Goal: Transaction & Acquisition: Purchase product/service

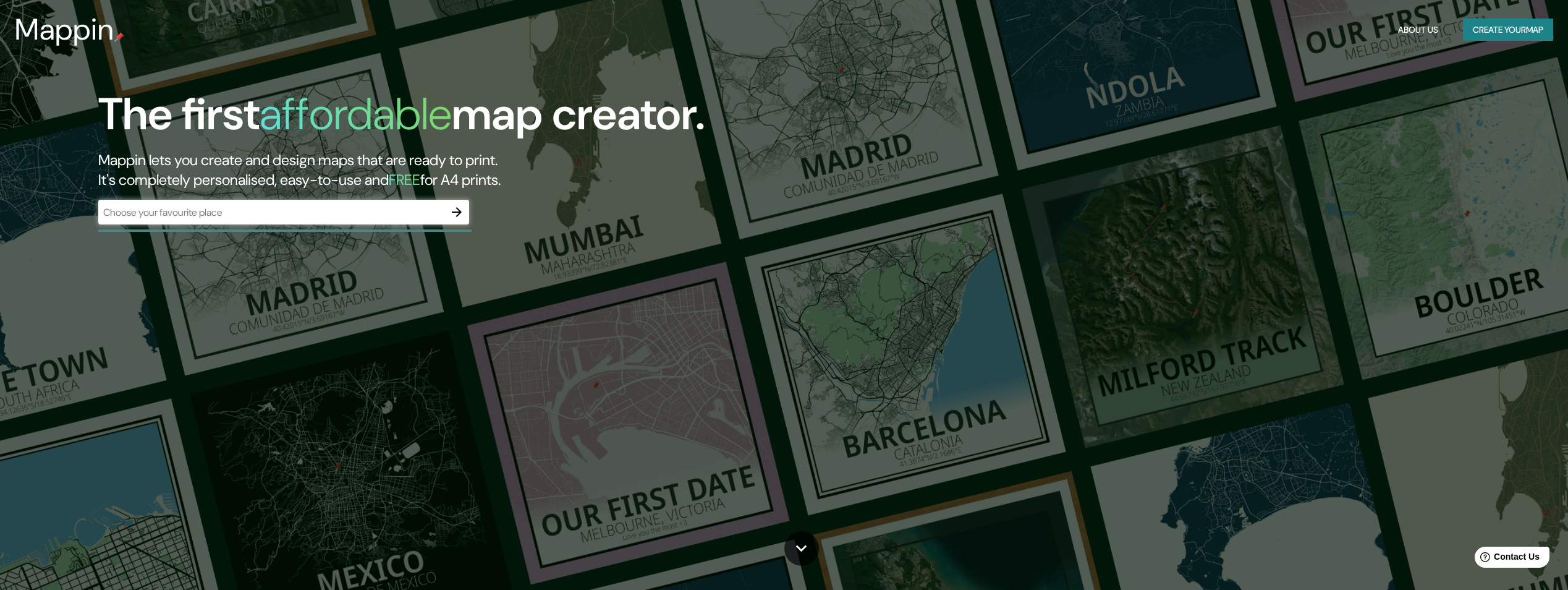
click at [475, 216] on div "The first affordable map creator. Mappin lets you create and design maps that a…" at bounding box center [490, 162] width 941 height 149
click at [462, 214] on icon "button" at bounding box center [457, 212] width 15 height 15
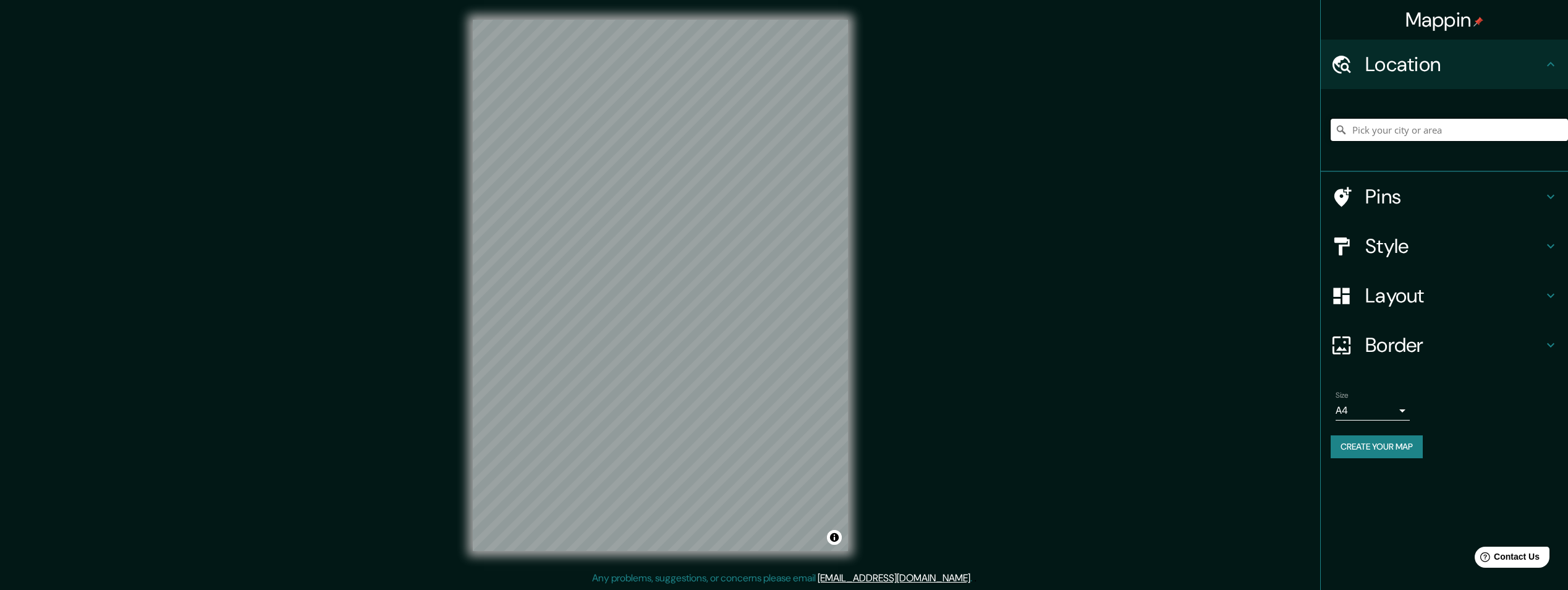
click at [1393, 130] on input "Pick your city or area" at bounding box center [1449, 130] width 237 height 23
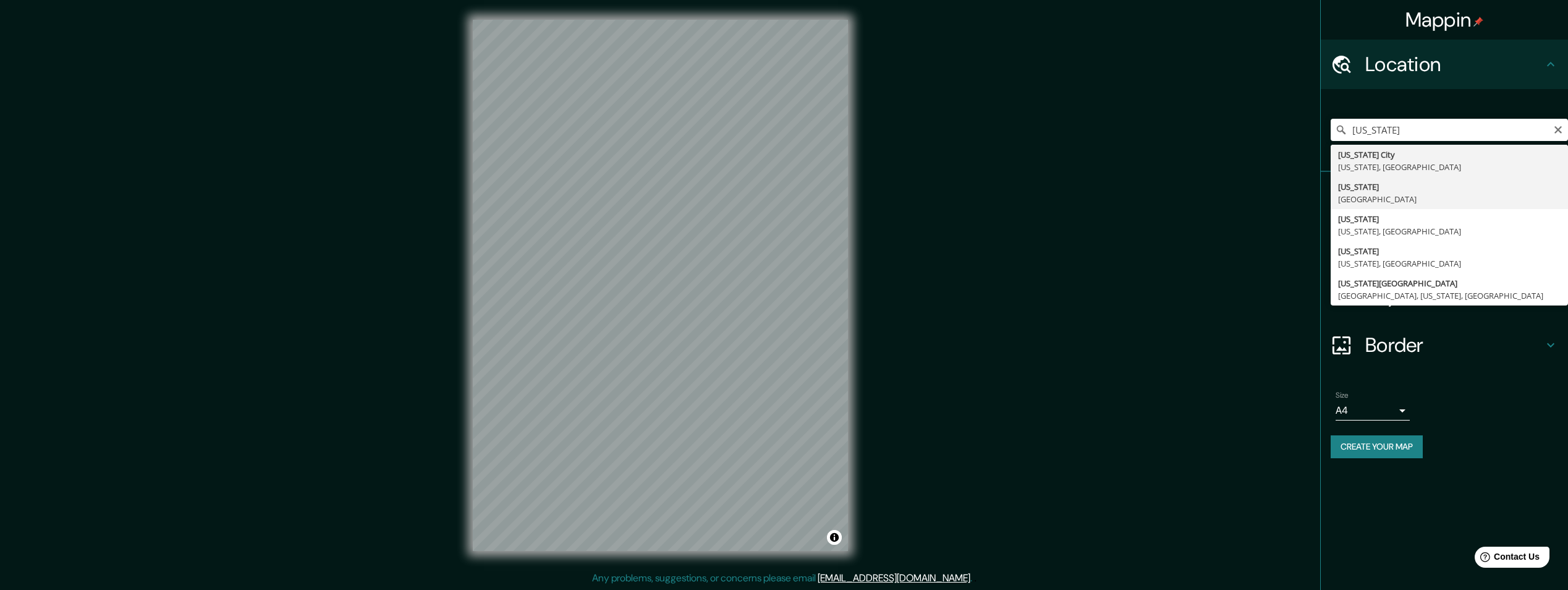
type input "[US_STATE], [GEOGRAPHIC_DATA]"
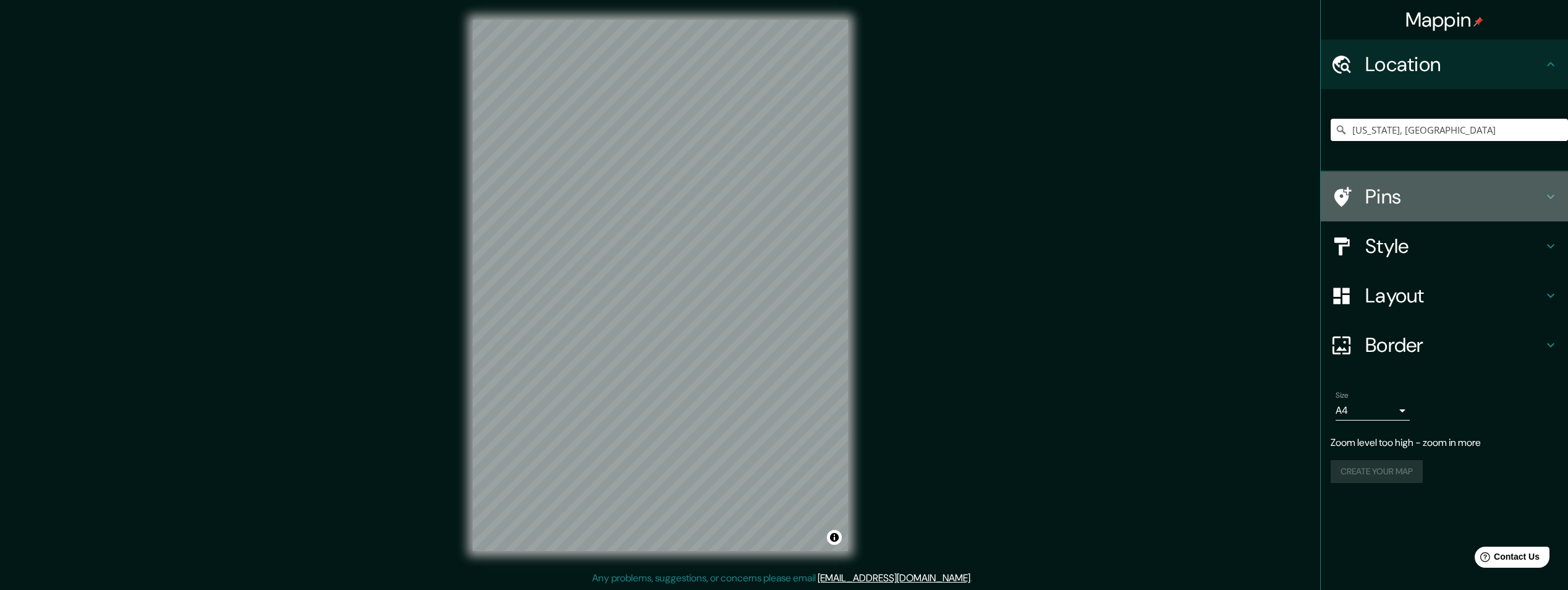
click at [1546, 199] on icon at bounding box center [1551, 196] width 15 height 15
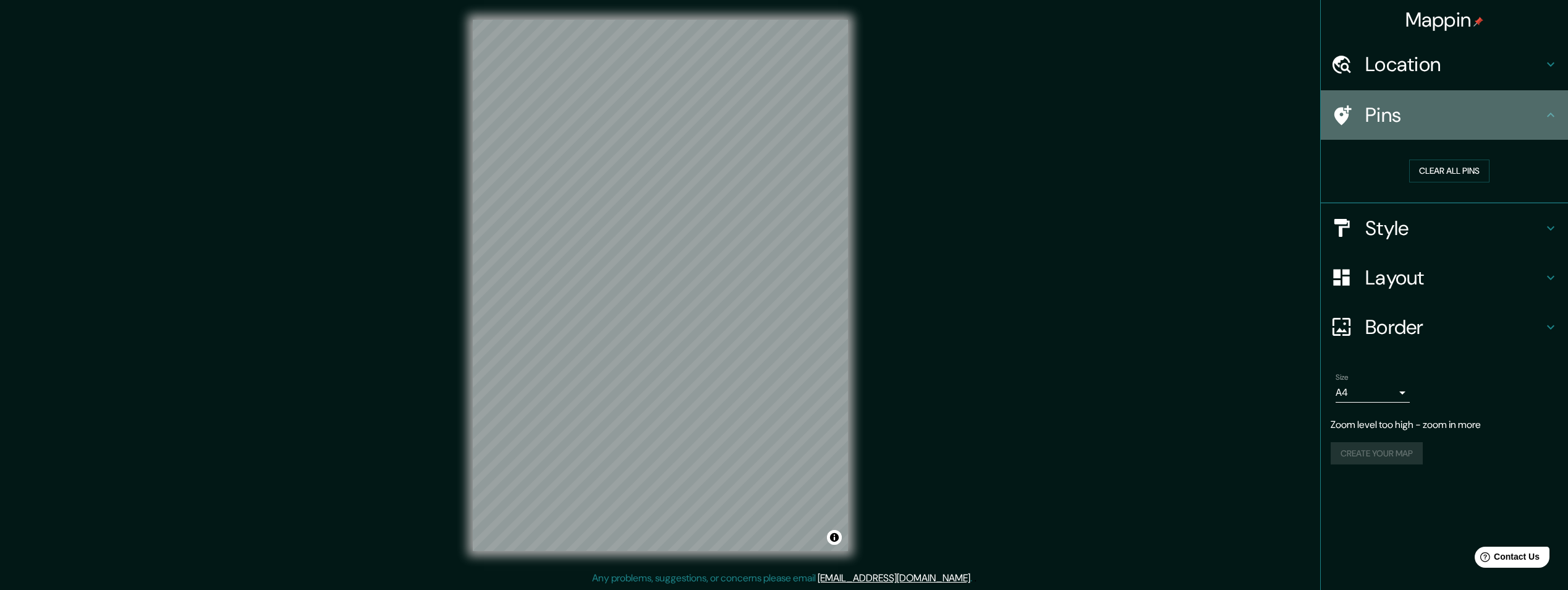
click at [1549, 116] on icon at bounding box center [1551, 115] width 15 height 15
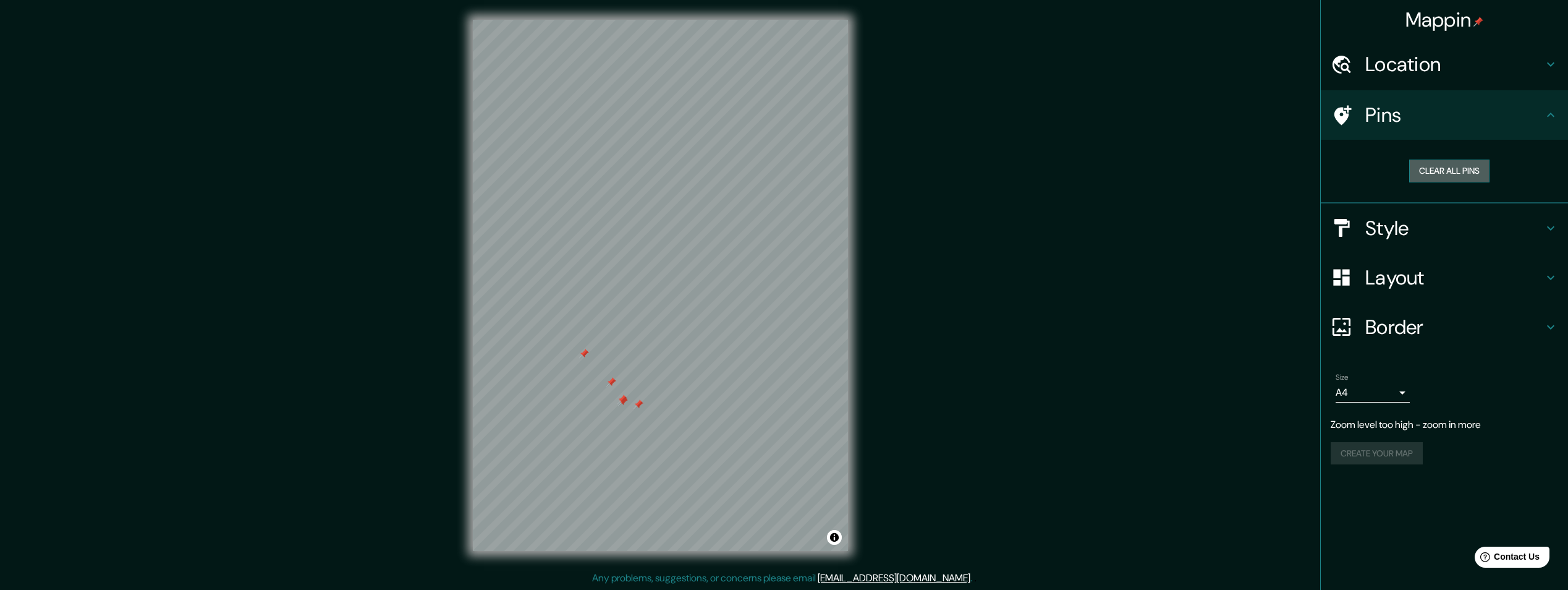
click at [1438, 178] on button "Clear all pins" at bounding box center [1449, 171] width 80 height 23
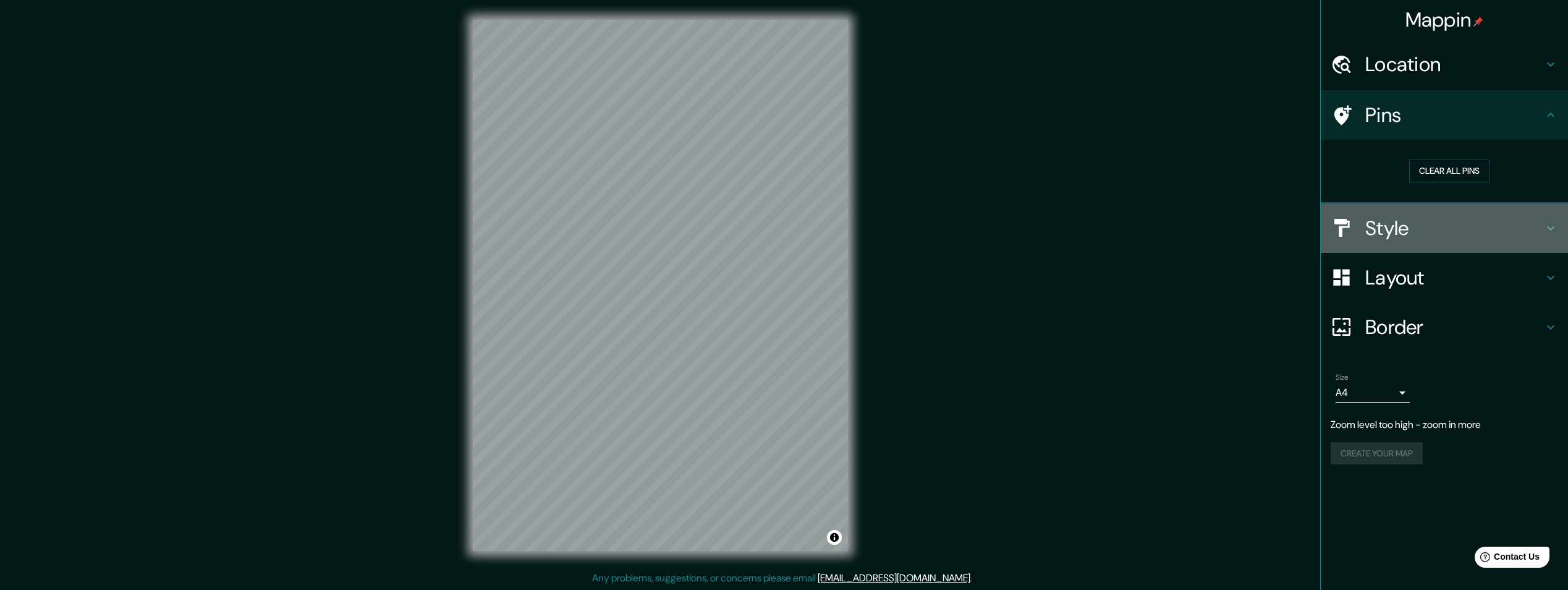
click at [1553, 221] on icon at bounding box center [1551, 228] width 15 height 15
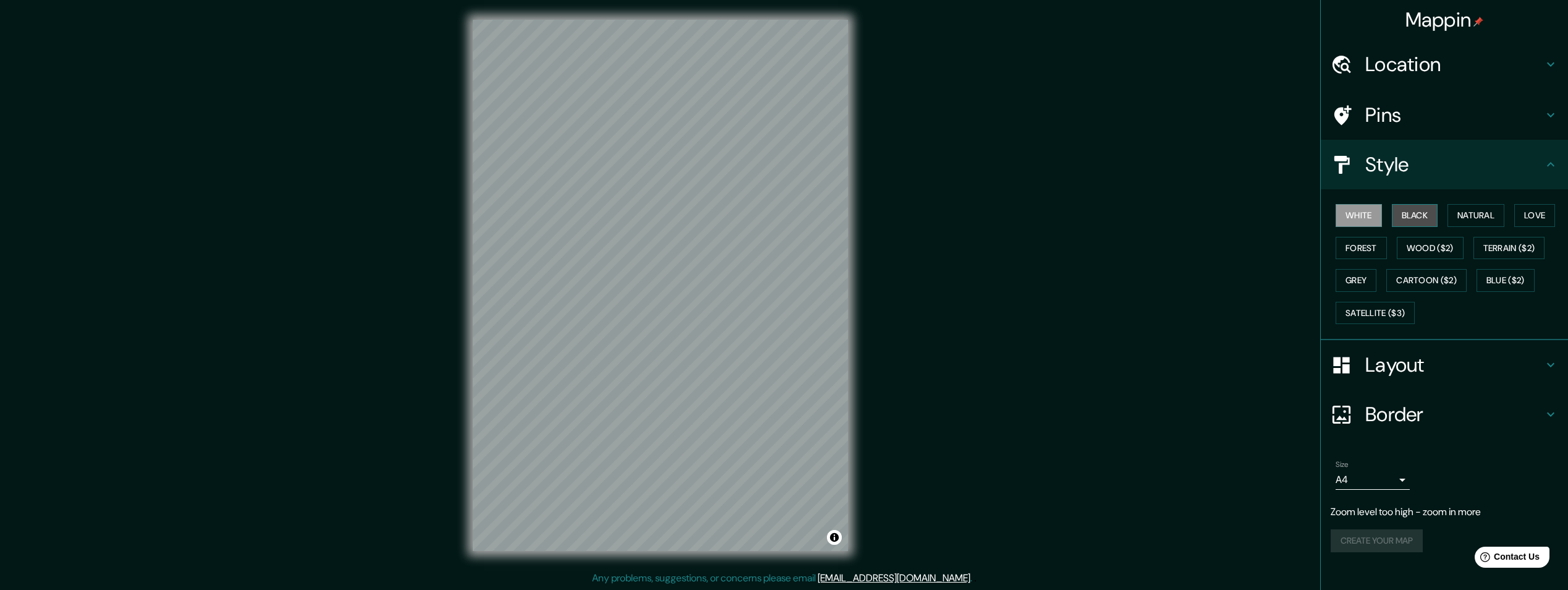
click at [1410, 214] on button "Black" at bounding box center [1415, 216] width 46 height 23
click at [1350, 221] on button "White" at bounding box center [1359, 216] width 46 height 23
click at [1468, 212] on button "Natural" at bounding box center [1476, 216] width 57 height 23
click at [1536, 214] on button "Love" at bounding box center [1534, 216] width 41 height 23
click at [1495, 218] on button "Natural" at bounding box center [1476, 216] width 57 height 23
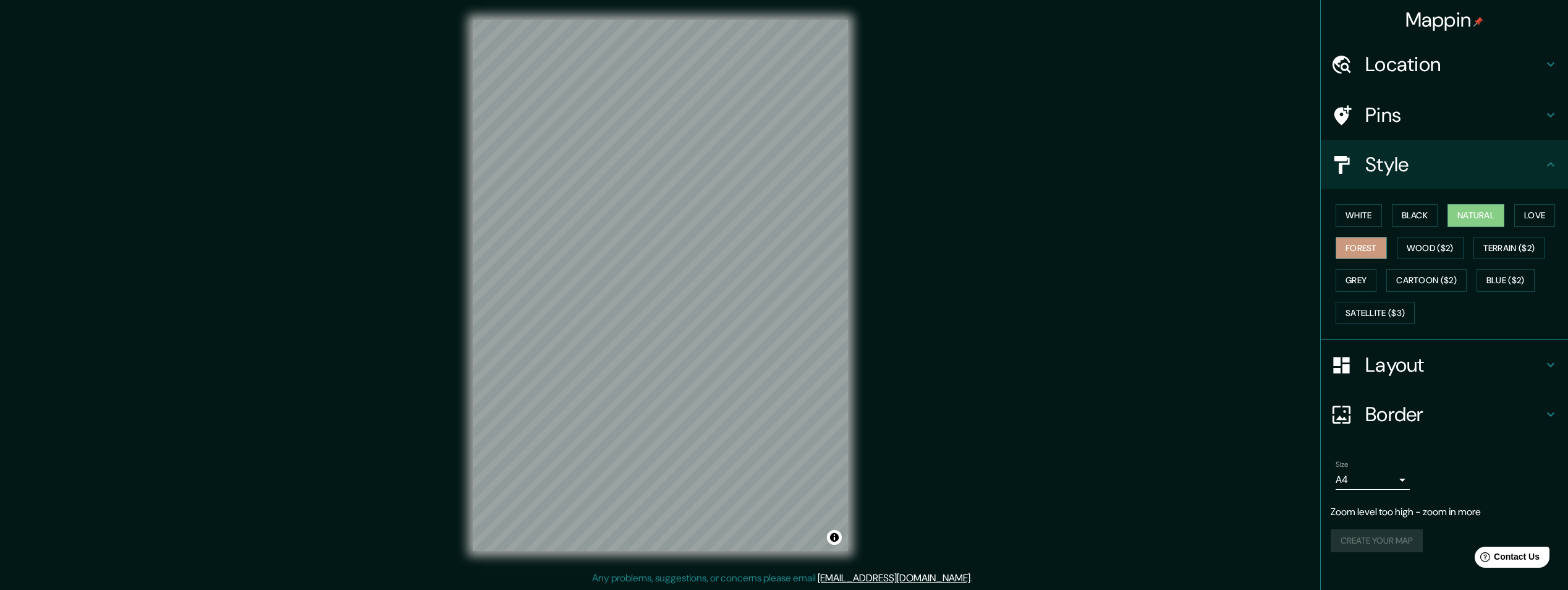
click at [1368, 252] on button "Forest" at bounding box center [1362, 248] width 51 height 23
click at [1427, 250] on button "Wood ($2)" at bounding box center [1430, 248] width 67 height 23
click at [1497, 250] on button "Terrain ($2)" at bounding box center [1509, 248] width 71 height 23
click at [1498, 278] on button "Blue ($2)" at bounding box center [1506, 281] width 58 height 23
click at [1442, 279] on button "Cartoon ($2)" at bounding box center [1427, 281] width 80 height 23
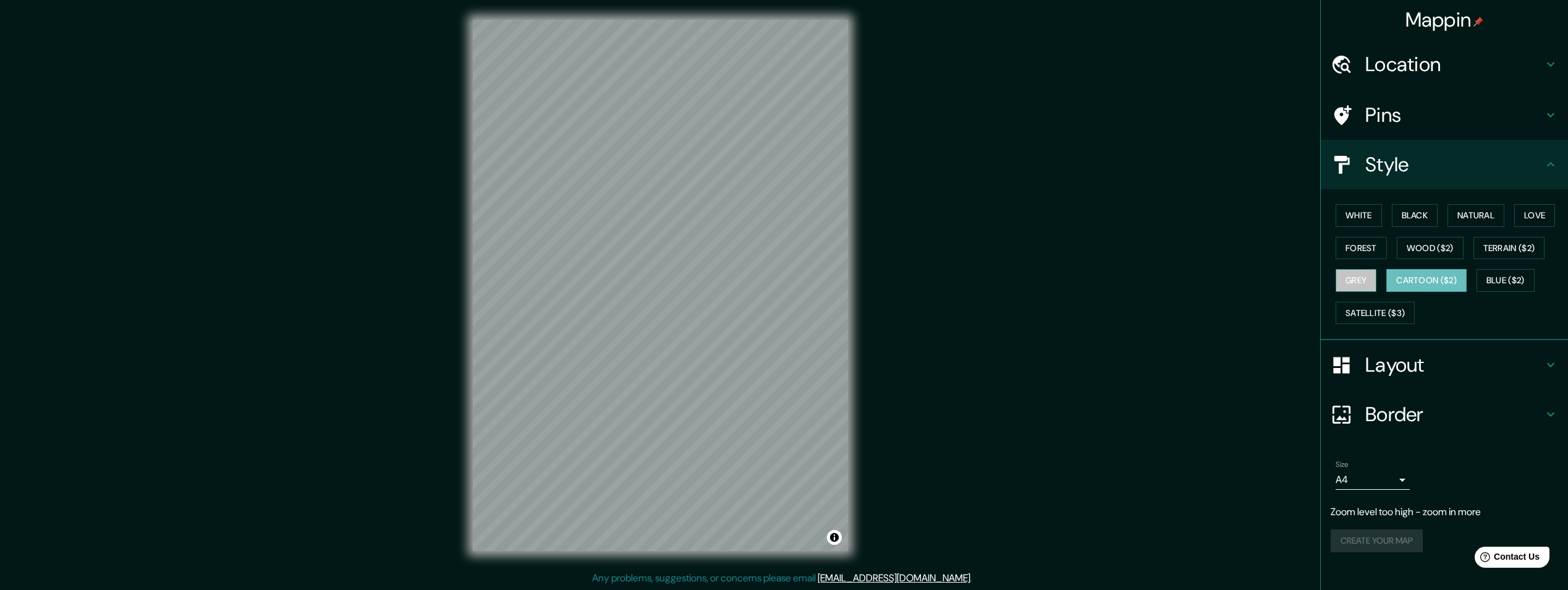
click at [1362, 277] on button "Grey" at bounding box center [1356, 281] width 41 height 23
click at [1390, 308] on button "Satellite ($3)" at bounding box center [1375, 313] width 79 height 23
click at [1518, 243] on button "Terrain ($2)" at bounding box center [1509, 248] width 71 height 23
click at [1555, 356] on div "Layout" at bounding box center [1445, 365] width 247 height 50
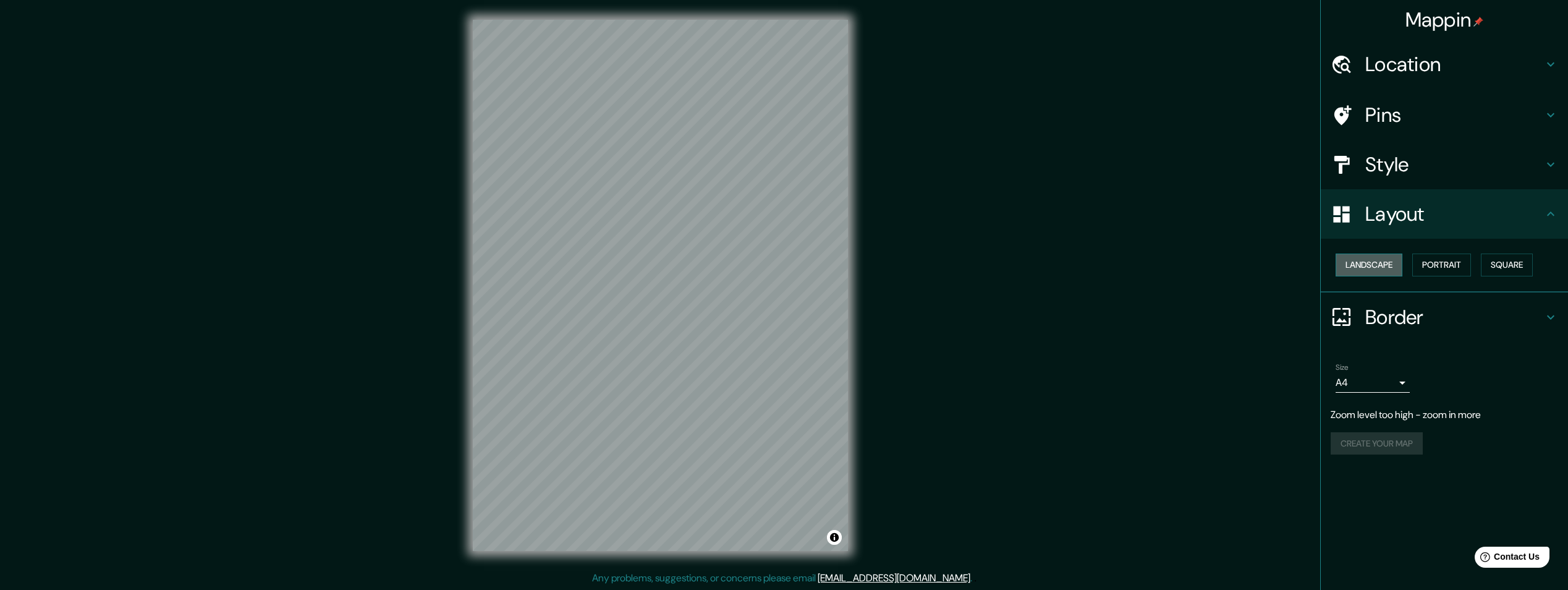
click at [1369, 262] on button "Landscape" at bounding box center [1369, 265] width 67 height 23
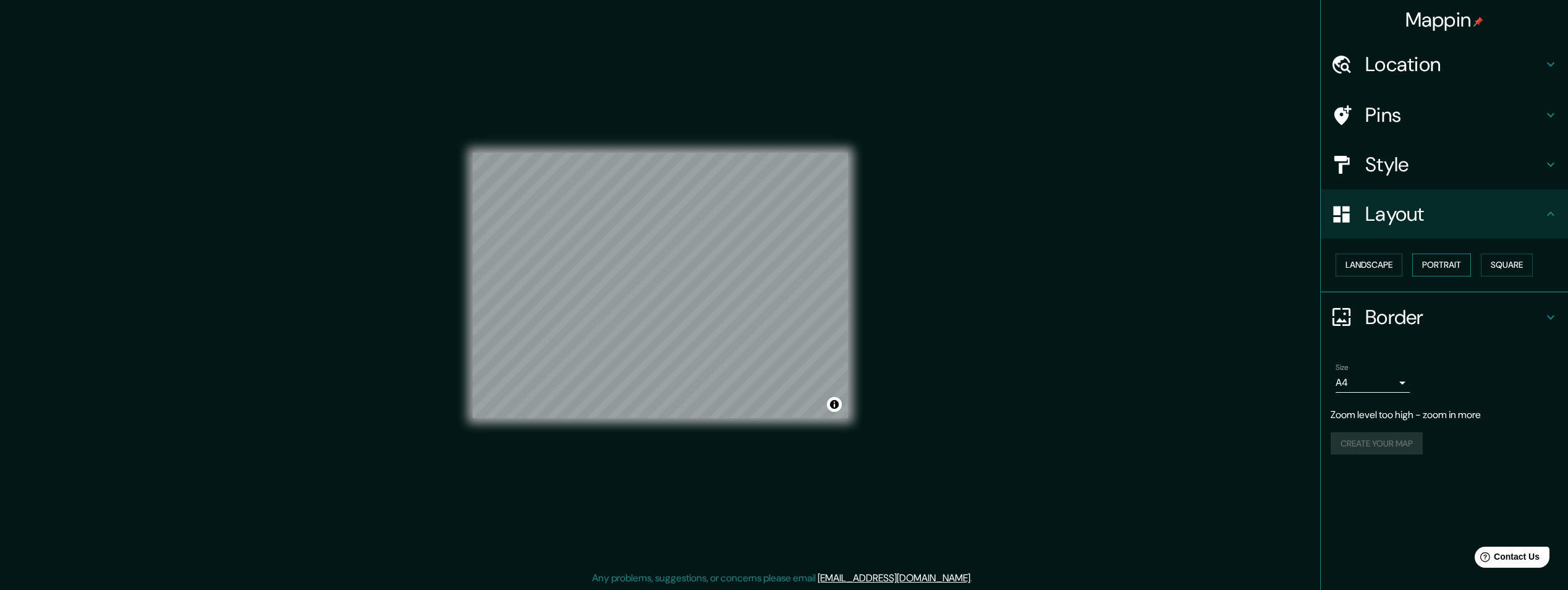
click at [1432, 267] on button "Portrait" at bounding box center [1441, 265] width 59 height 23
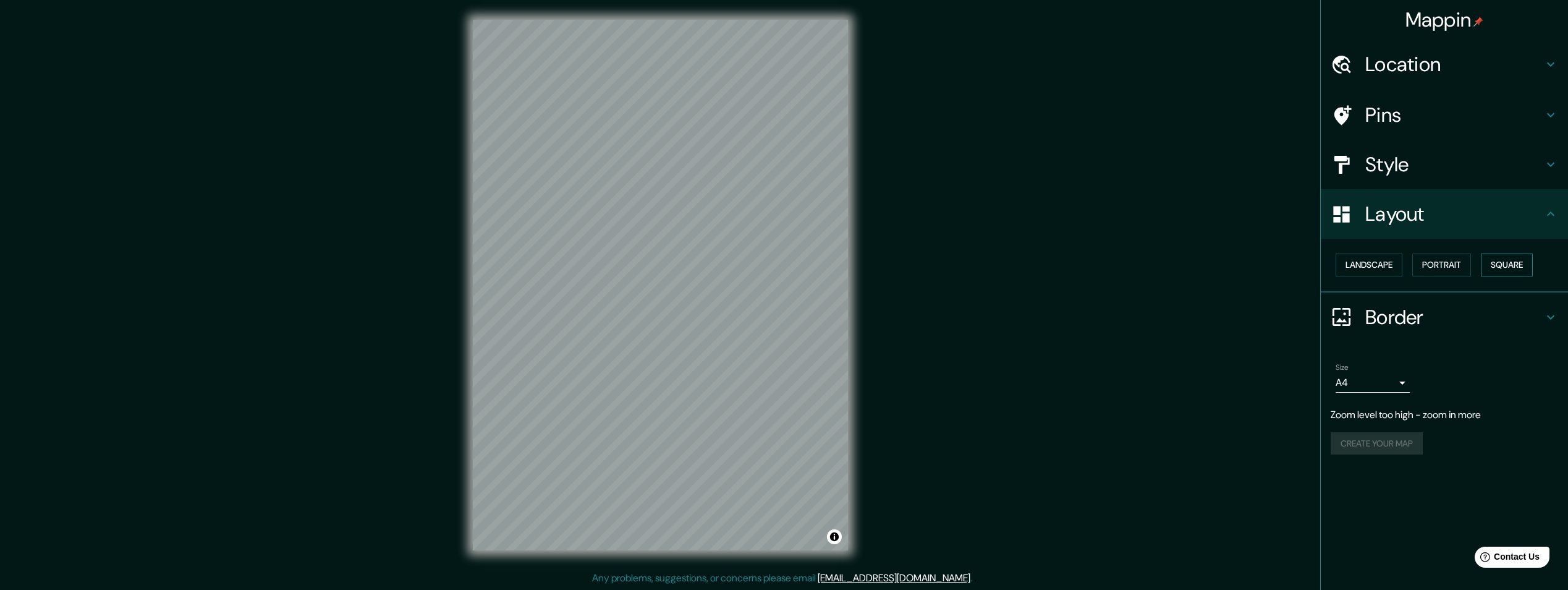
click at [1488, 264] on button "Square" at bounding box center [1507, 265] width 52 height 23
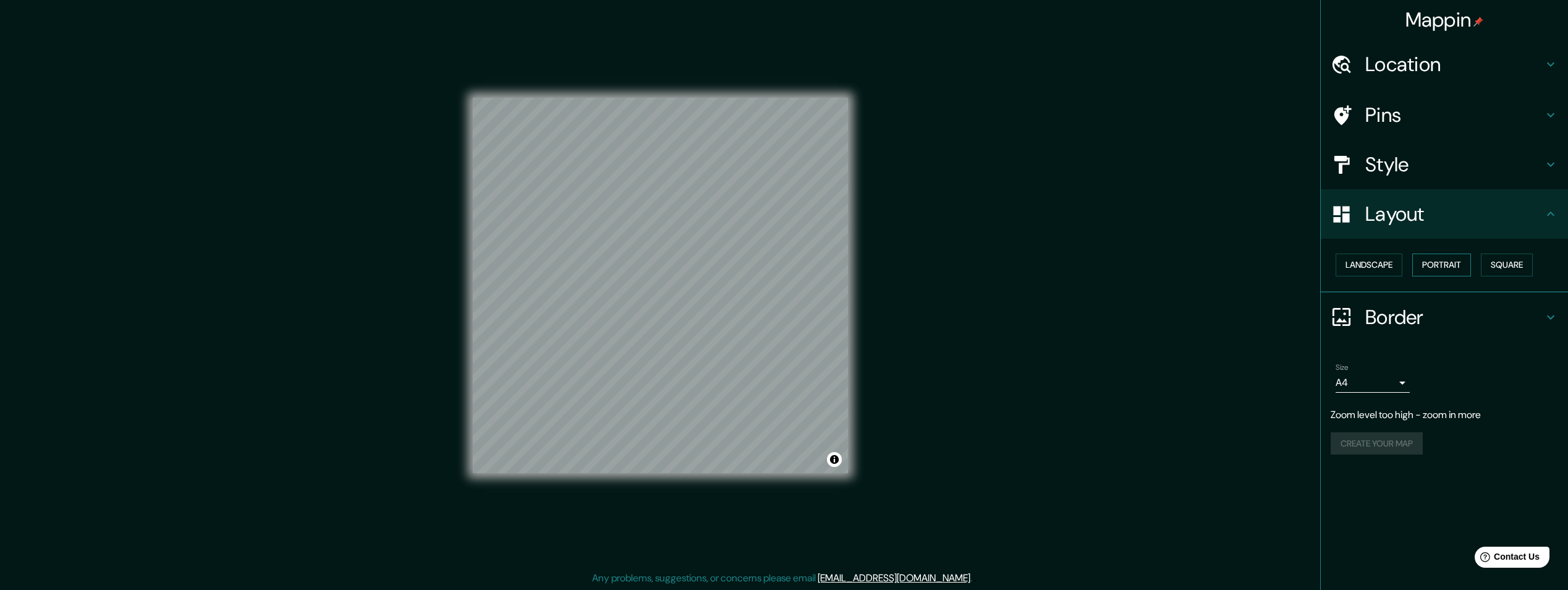
click at [1455, 263] on button "Portrait" at bounding box center [1441, 265] width 59 height 23
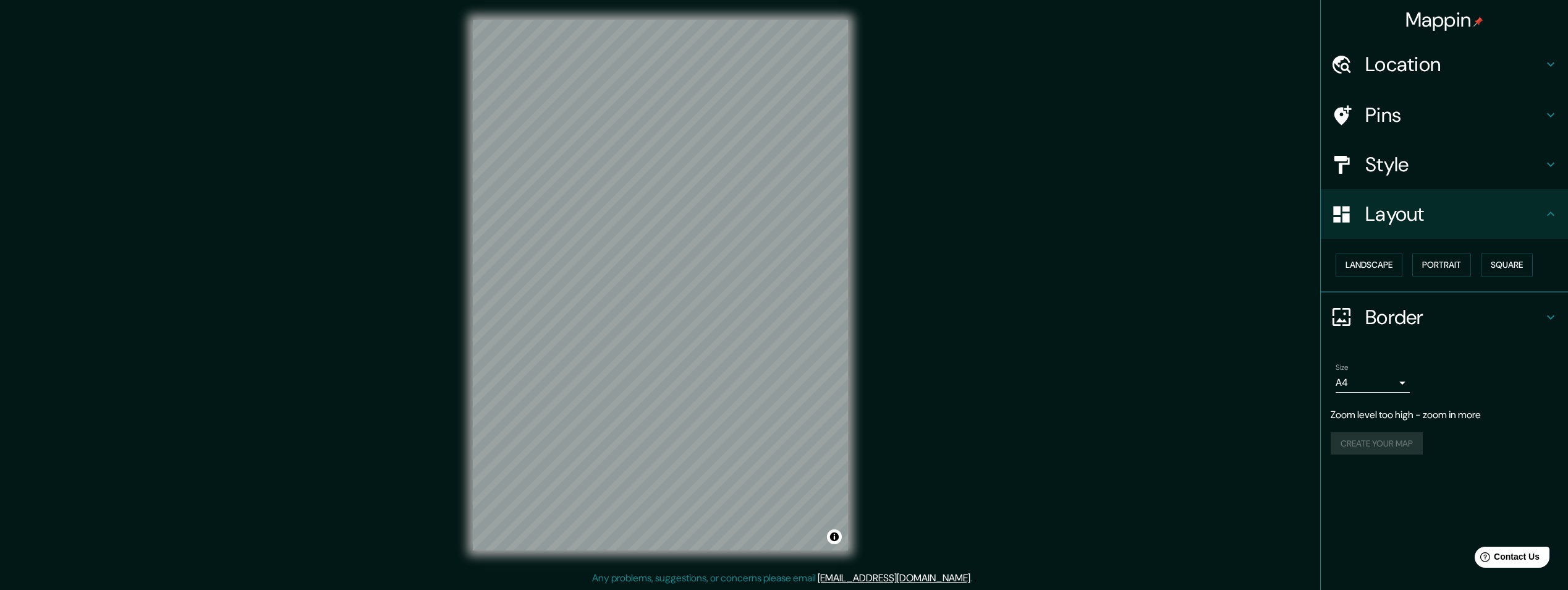
click at [1555, 313] on icon at bounding box center [1551, 317] width 15 height 15
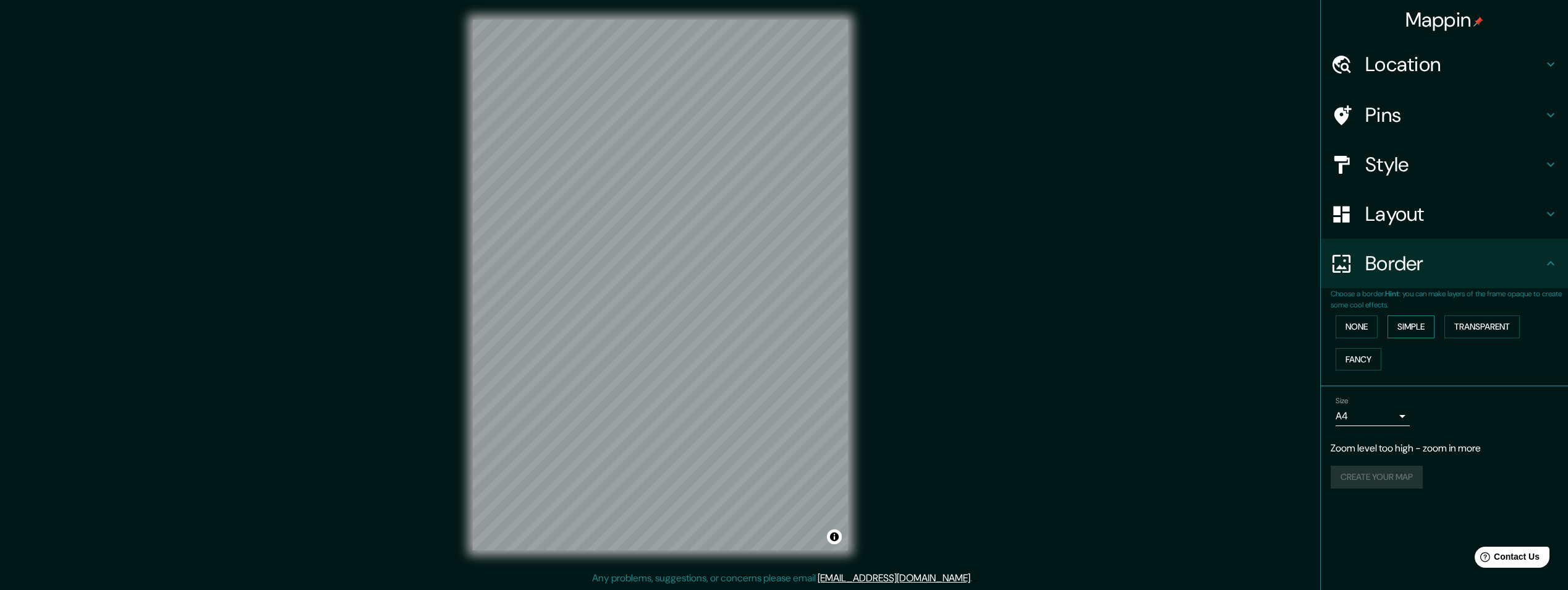
click at [1398, 323] on button "Simple" at bounding box center [1410, 327] width 47 height 23
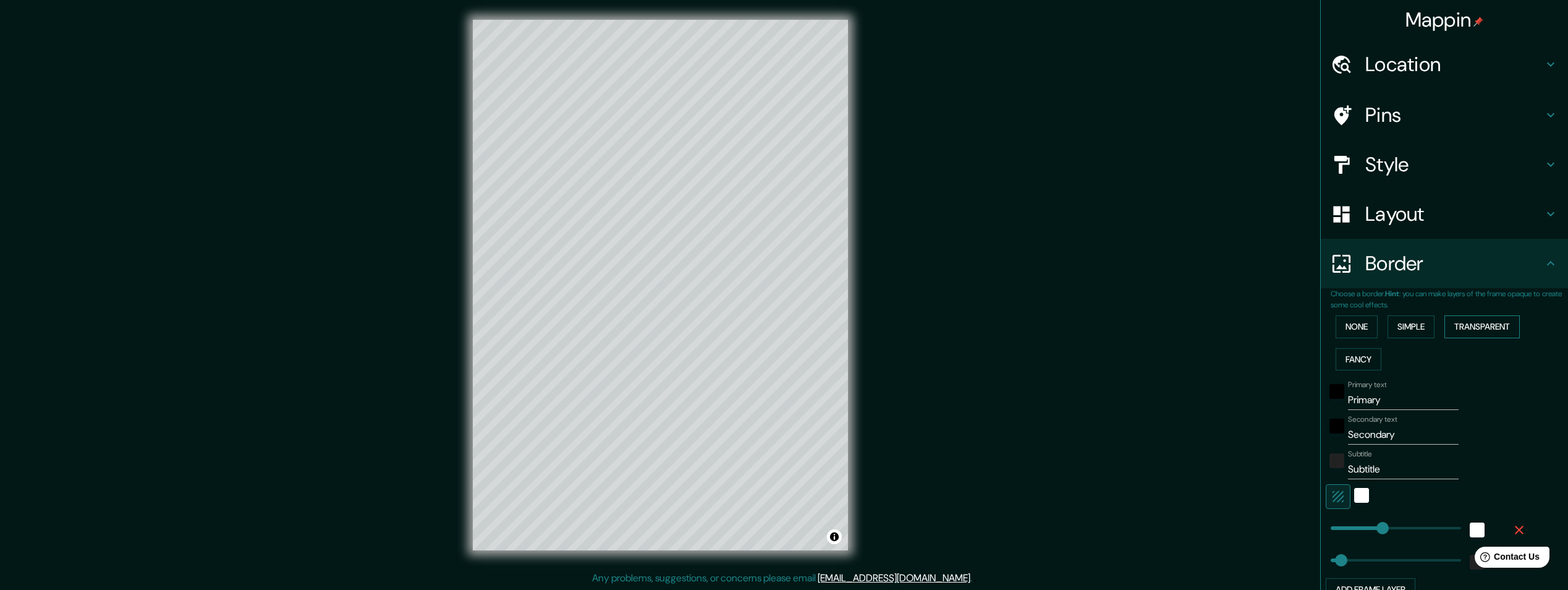
click at [1461, 325] on button "Transparent" at bounding box center [1482, 327] width 75 height 23
click at [1353, 360] on button "Fancy" at bounding box center [1358, 360] width 46 height 23
click at [1351, 324] on button "None" at bounding box center [1356, 327] width 42 height 23
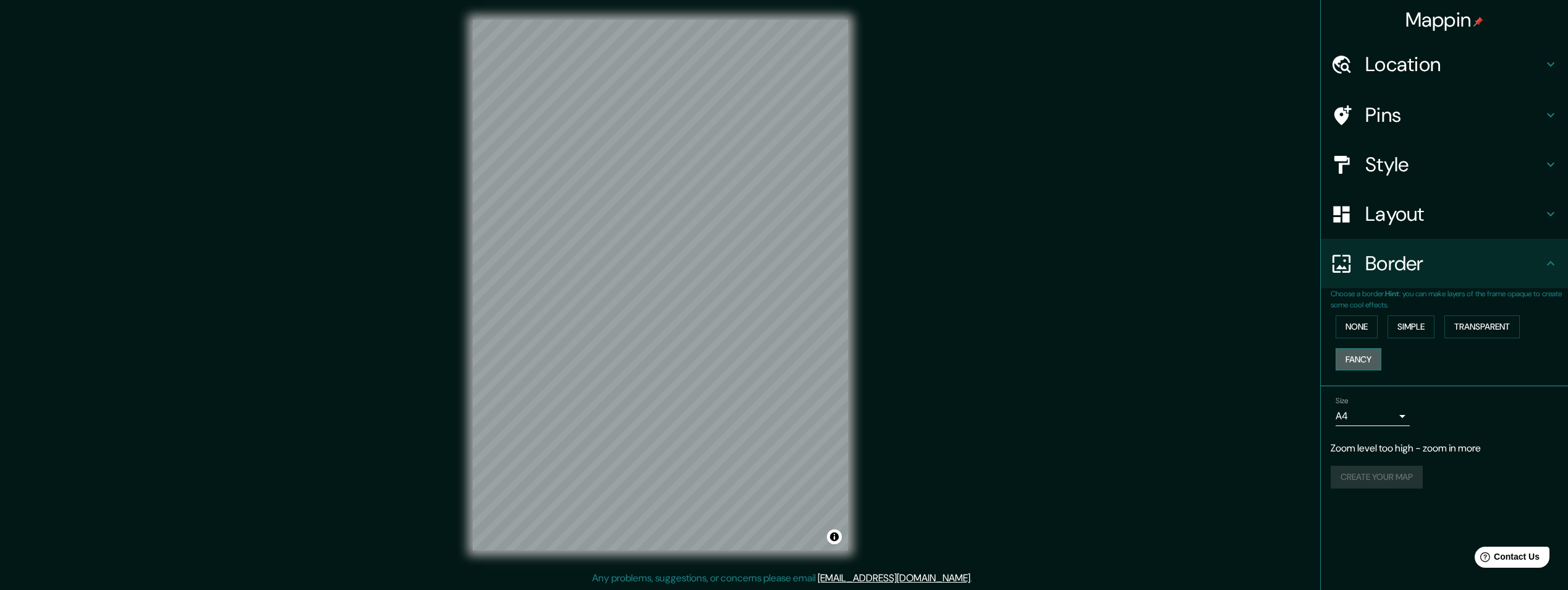
click at [1367, 358] on button "Fancy" at bounding box center [1358, 360] width 46 height 23
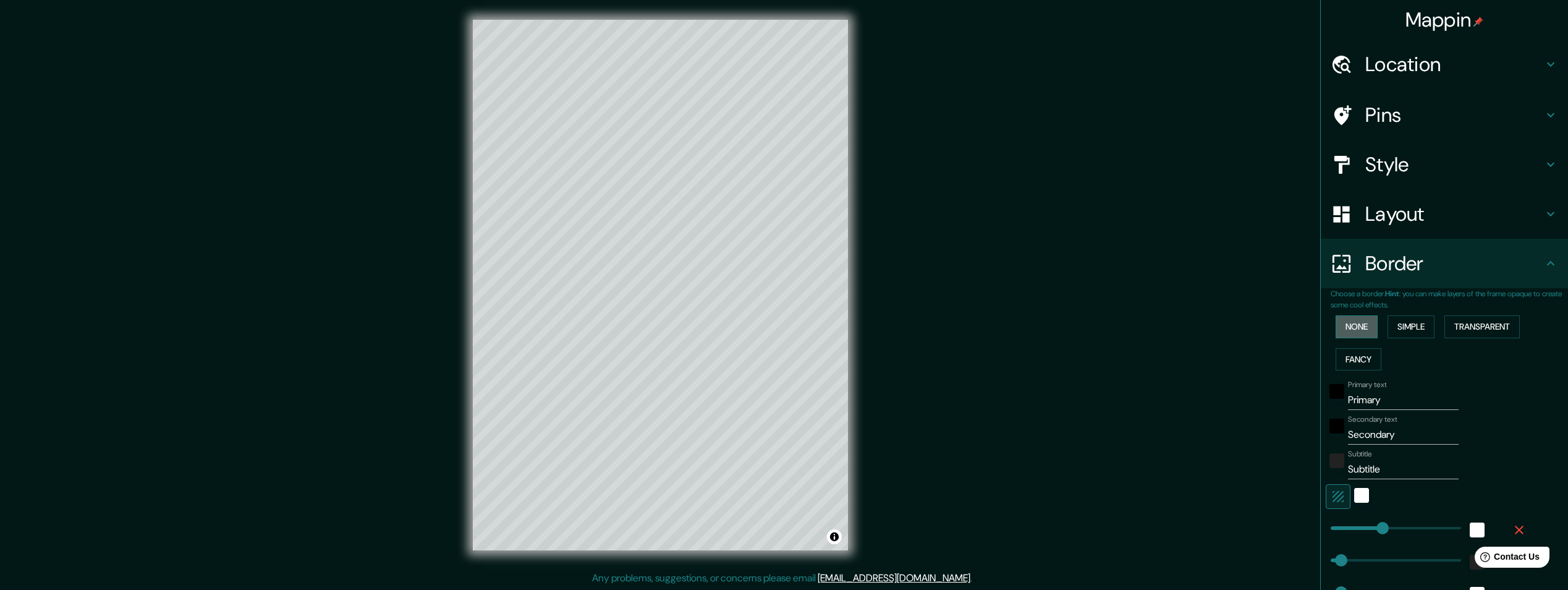
click at [1354, 323] on button "None" at bounding box center [1356, 327] width 42 height 23
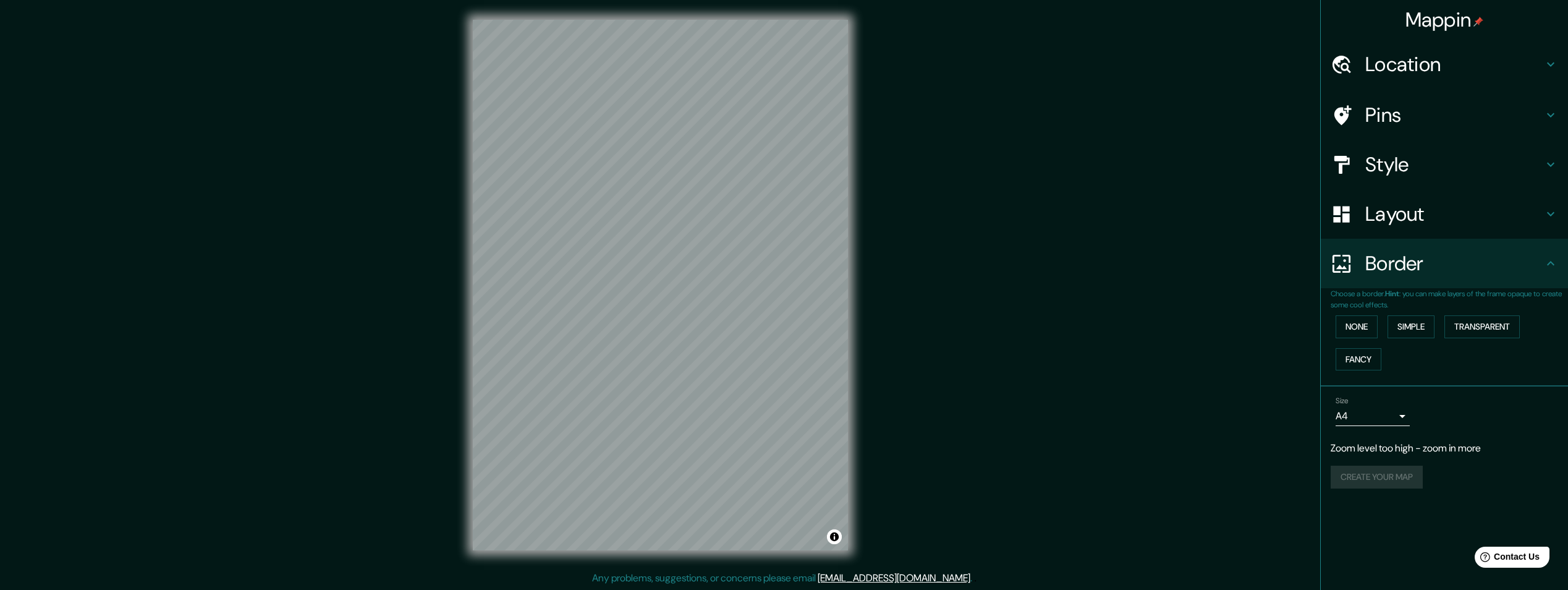
click at [1556, 113] on icon at bounding box center [1551, 115] width 15 height 15
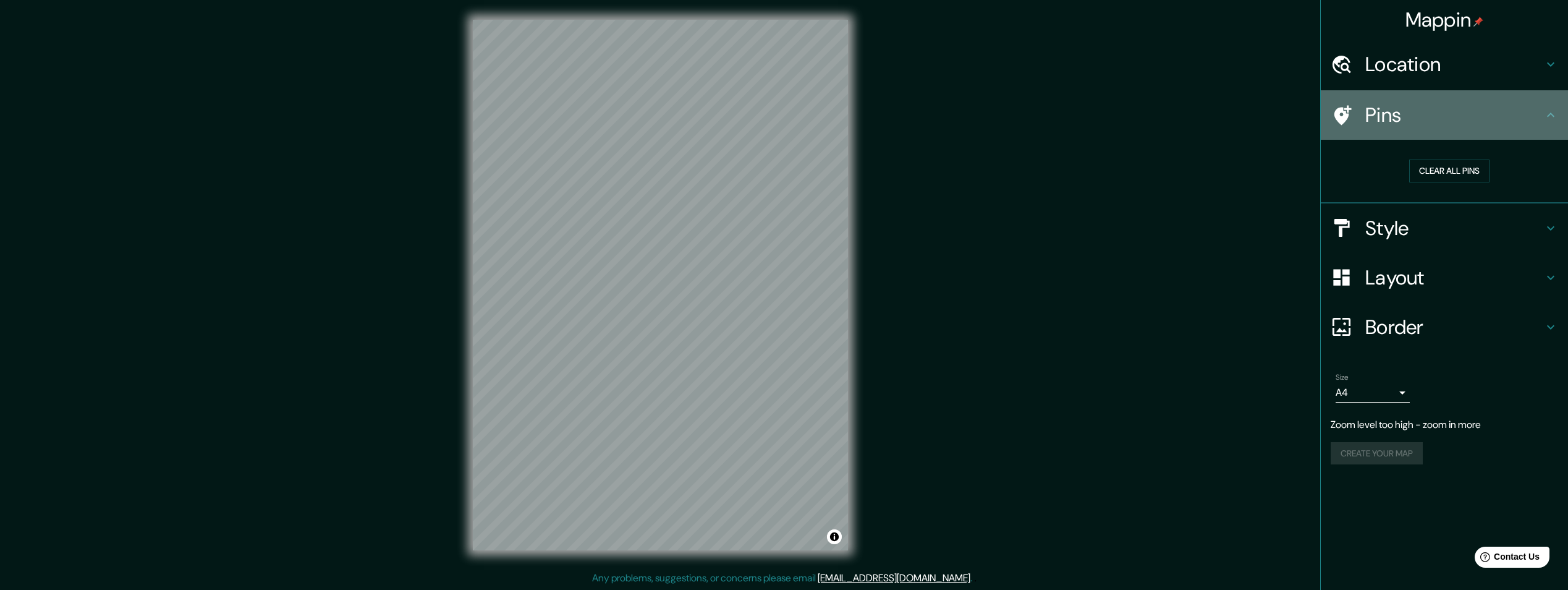
click at [1556, 113] on icon at bounding box center [1551, 115] width 15 height 15
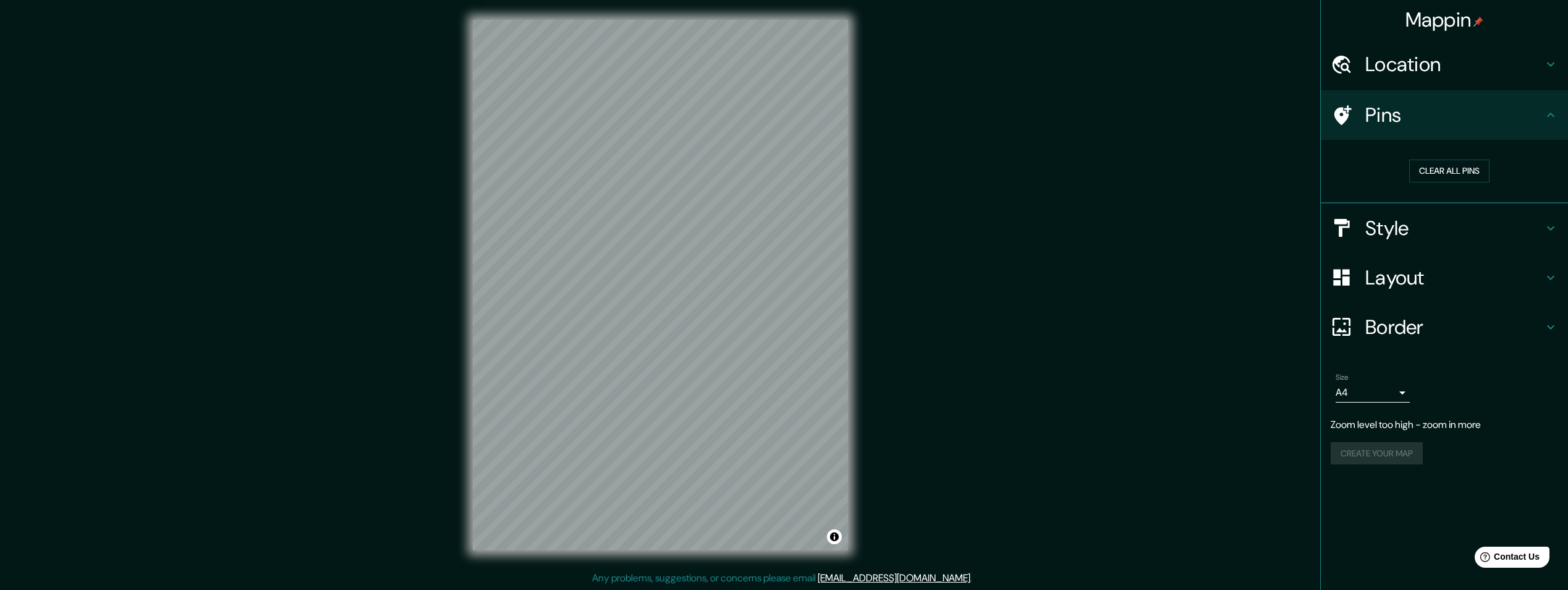
click at [1556, 113] on icon at bounding box center [1551, 115] width 15 height 15
click at [1169, 223] on div "Mappin Location [US_STATE], [GEOGRAPHIC_DATA] Pins Clear all pins Style Layout …" at bounding box center [784, 295] width 1568 height 591
click at [1405, 389] on body "Mappin Location [US_STATE], [GEOGRAPHIC_DATA] Pins Clear all pins Style Layout …" at bounding box center [789, 295] width 1577 height 590
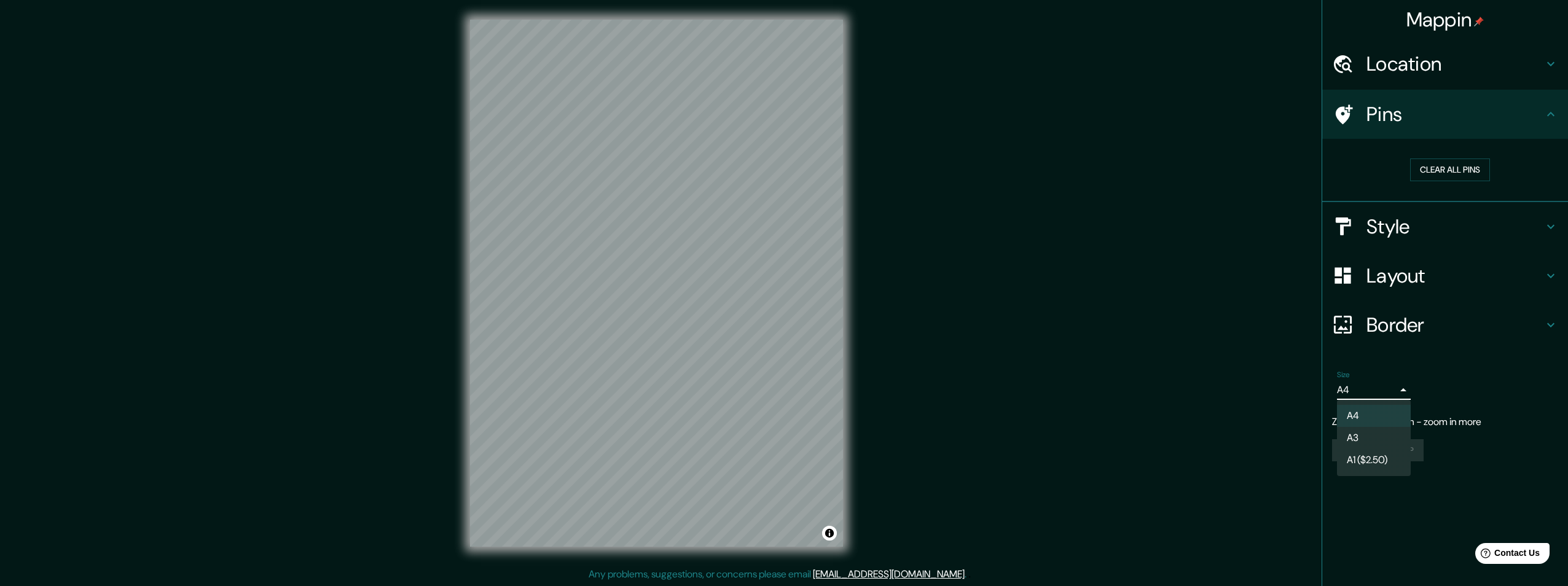
click at [1399, 389] on div at bounding box center [784, 293] width 1568 height 586
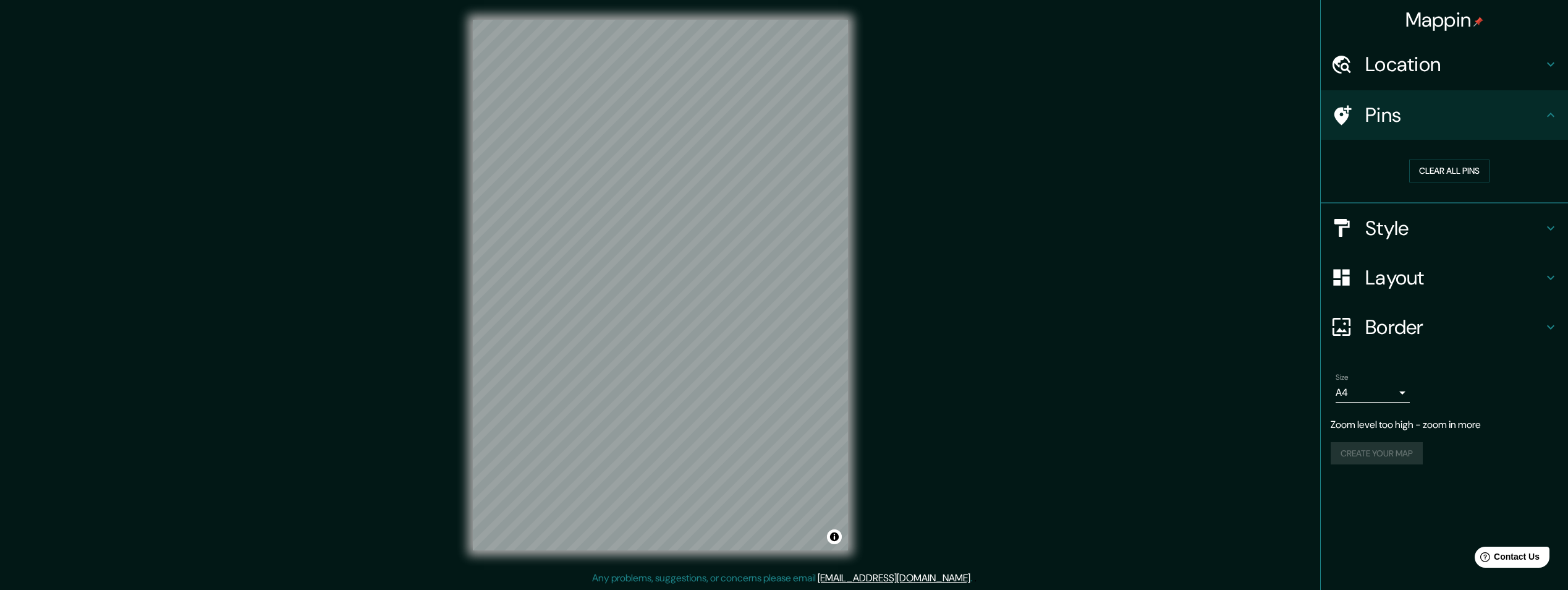
click at [1390, 427] on p "Zoom level too high - zoom in more" at bounding box center [1445, 425] width 228 height 15
click at [1405, 392] on body "Mappin Location [US_STATE], [GEOGRAPHIC_DATA] Pins Clear all pins Style Layout …" at bounding box center [789, 295] width 1577 height 590
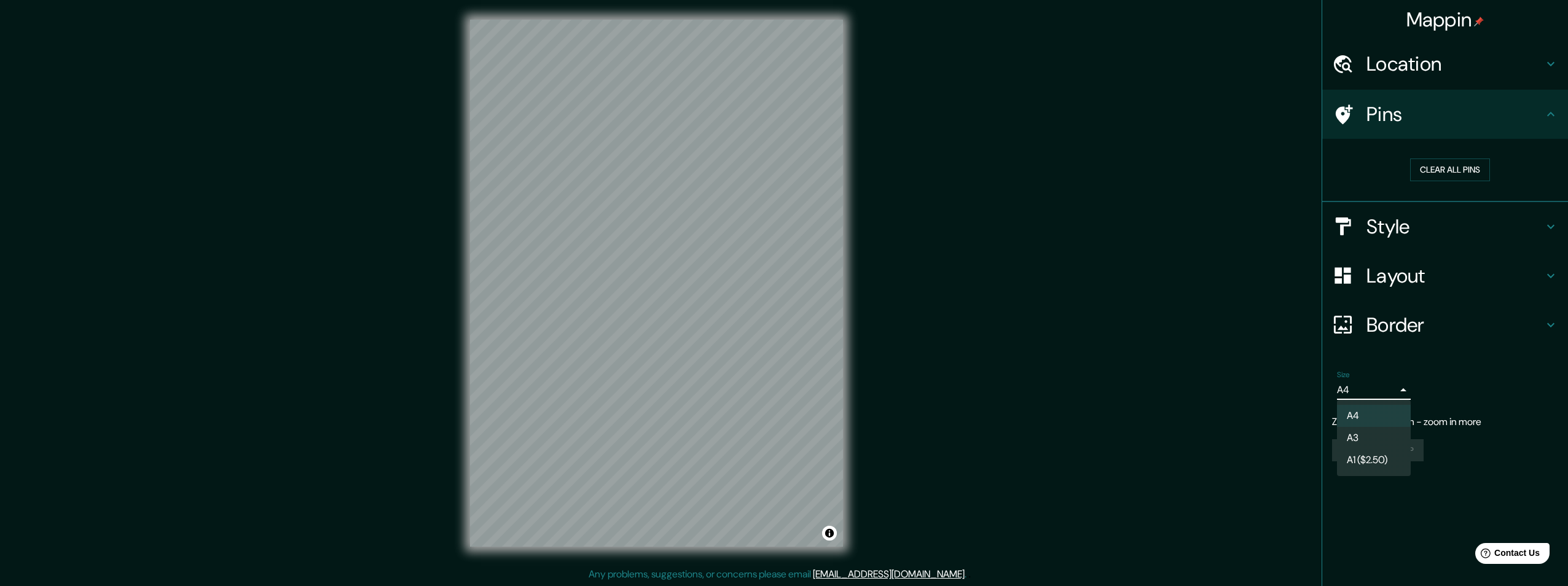
click at [1367, 466] on li "A1 ($2.50)" at bounding box center [1374, 459] width 74 height 22
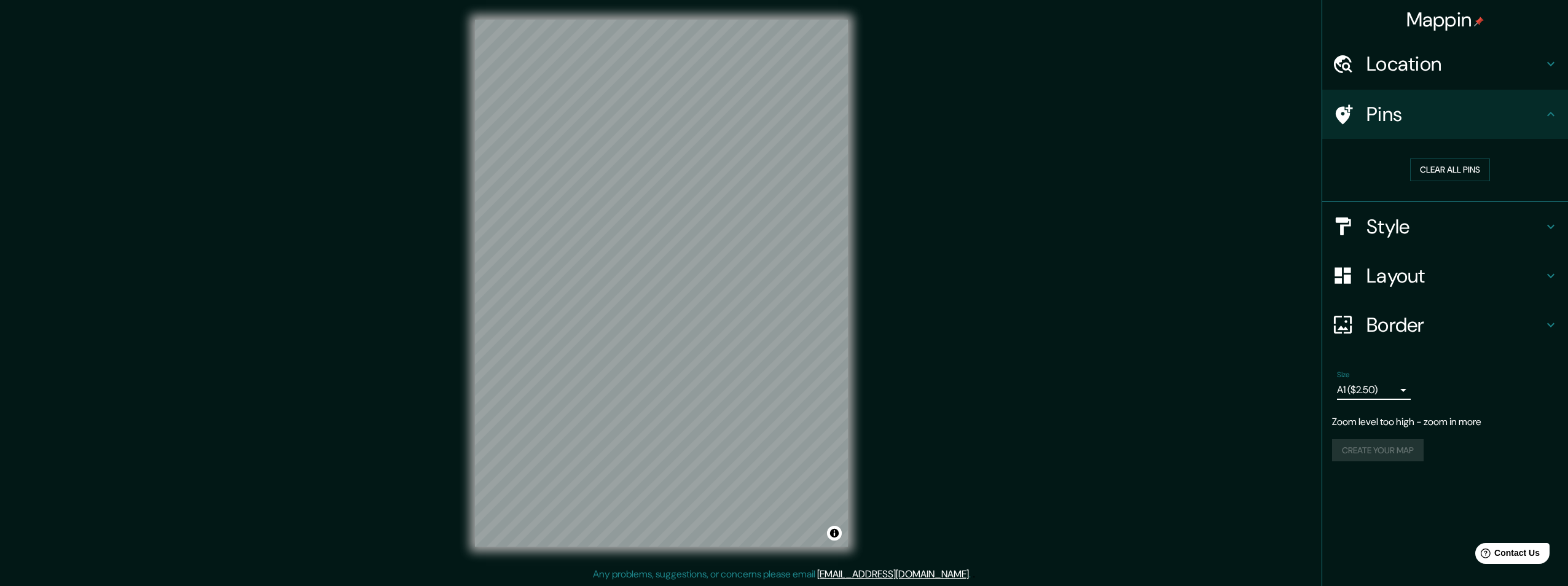
click at [1392, 385] on body "Mappin Location [US_STATE], [GEOGRAPHIC_DATA] Pins Clear all pins Style Layout …" at bounding box center [784, 293] width 1568 height 586
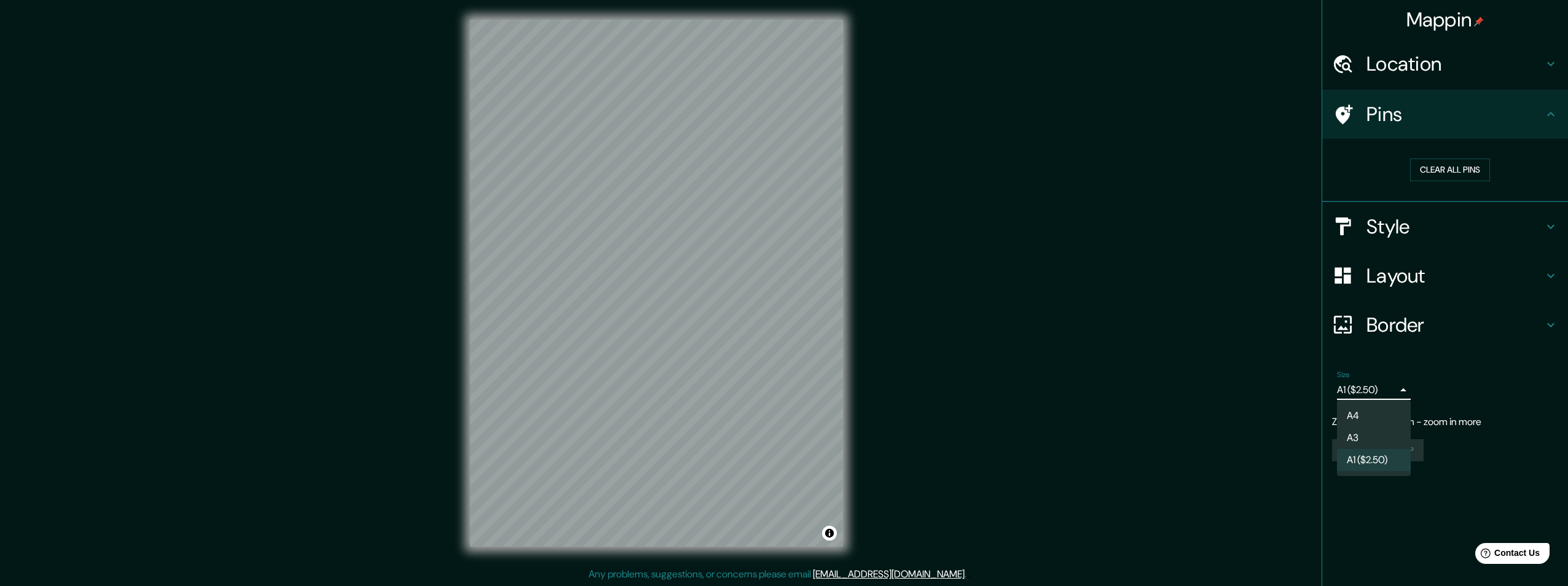
click at [1365, 408] on li "A4" at bounding box center [1374, 415] width 74 height 22
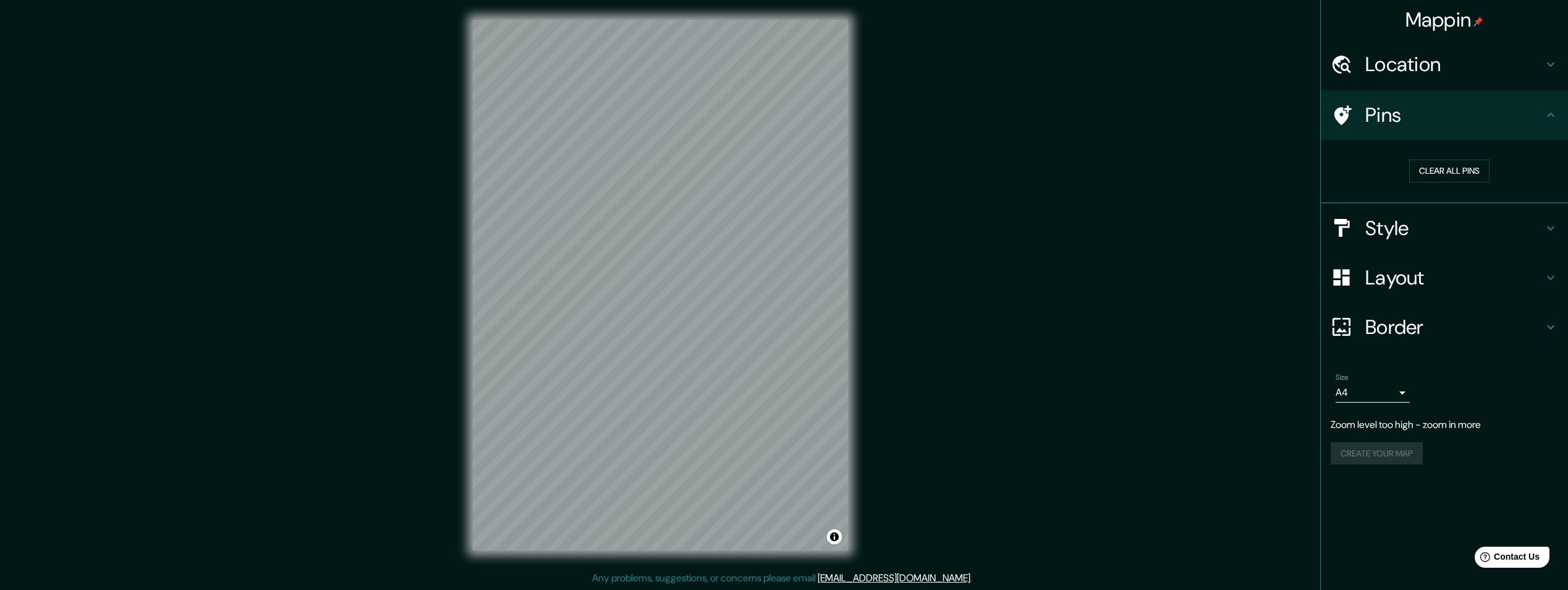
click at [1398, 461] on div "Create your map" at bounding box center [1445, 454] width 228 height 23
click at [1403, 392] on body "Mappin Location [US_STATE], [GEOGRAPHIC_DATA] Pins Clear all pins Style Layout …" at bounding box center [784, 295] width 1568 height 590
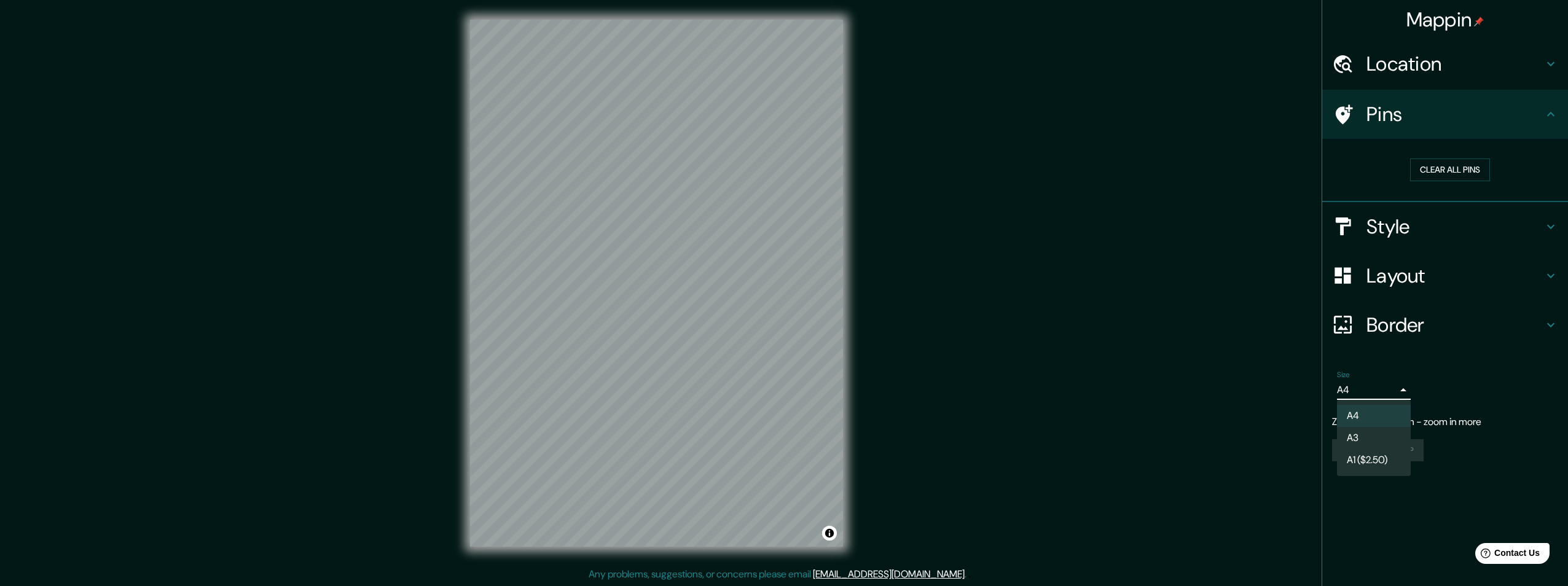
click at [1370, 456] on li "A1 ($2.50)" at bounding box center [1374, 459] width 74 height 22
type input "a3"
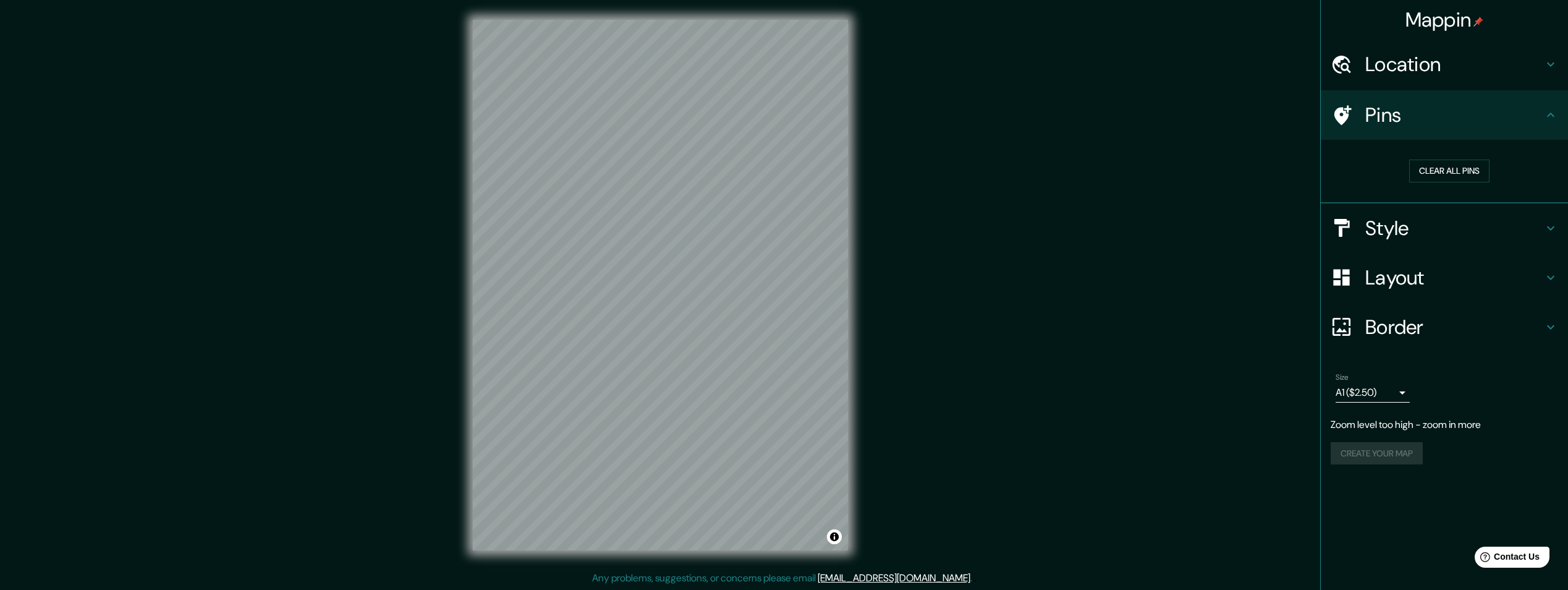
click at [1380, 445] on div "Create your map" at bounding box center [1445, 454] width 228 height 23
